Goal: Task Accomplishment & Management: Use online tool/utility

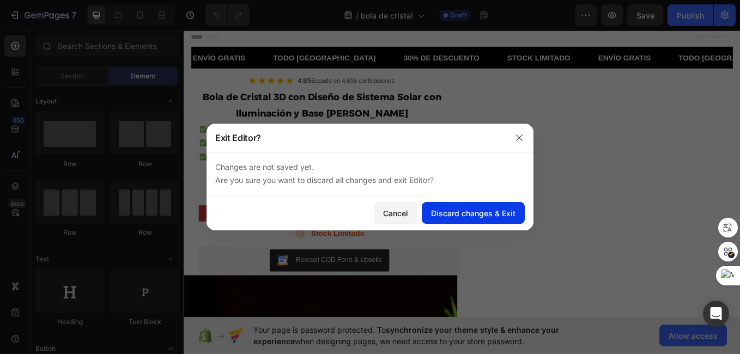
click at [461, 213] on div "Discard changes & Exit" at bounding box center [473, 213] width 84 height 11
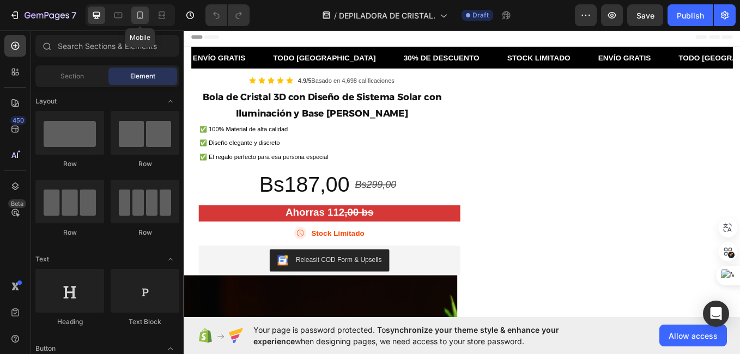
click at [141, 14] on icon at bounding box center [140, 15] width 11 height 11
